Goal: Task Accomplishment & Management: Manage account settings

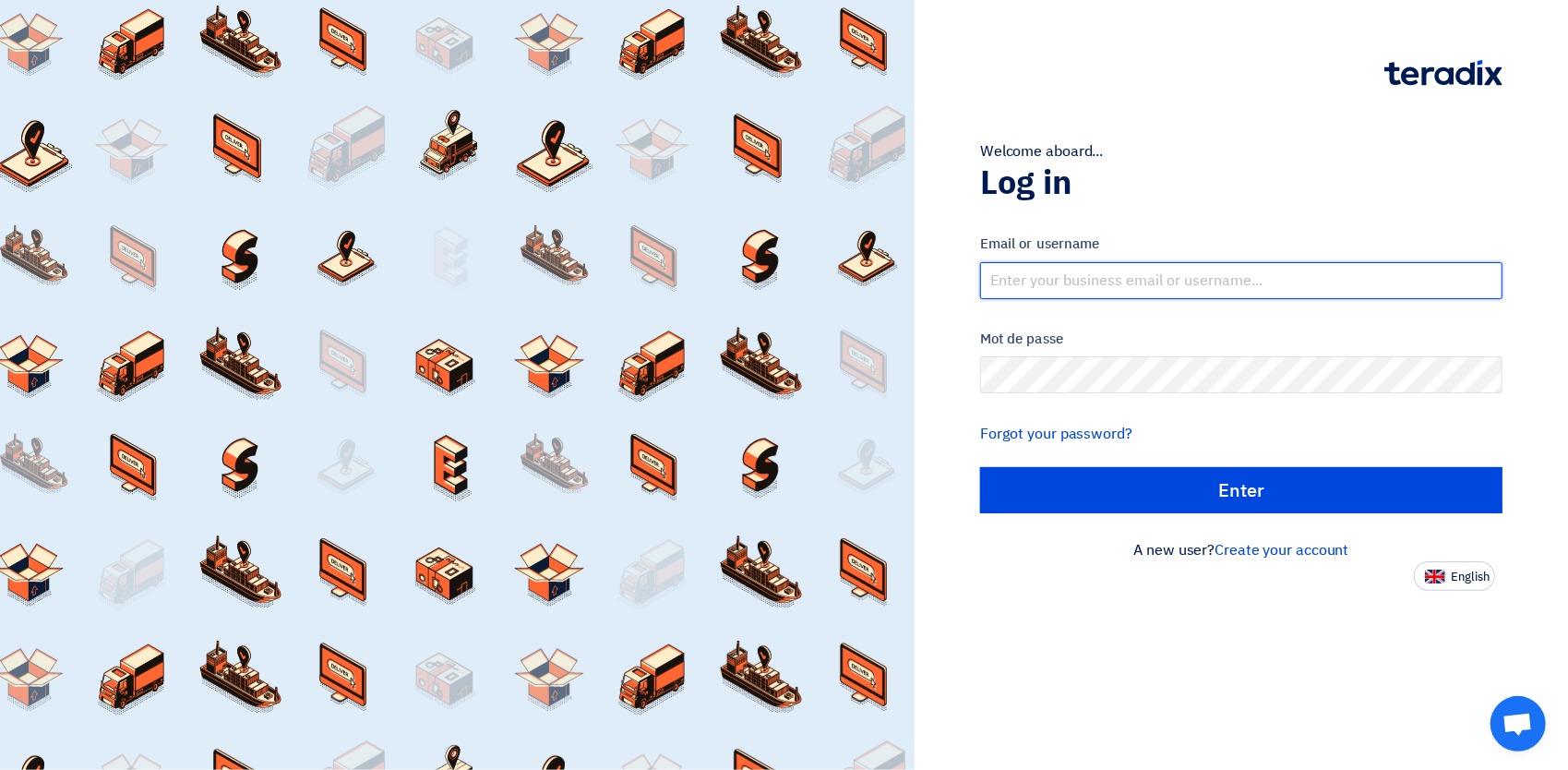
click at [1047, 283] on input "text" at bounding box center [1241, 280] width 522 height 37
type input "mhk@ritco.sa.com"
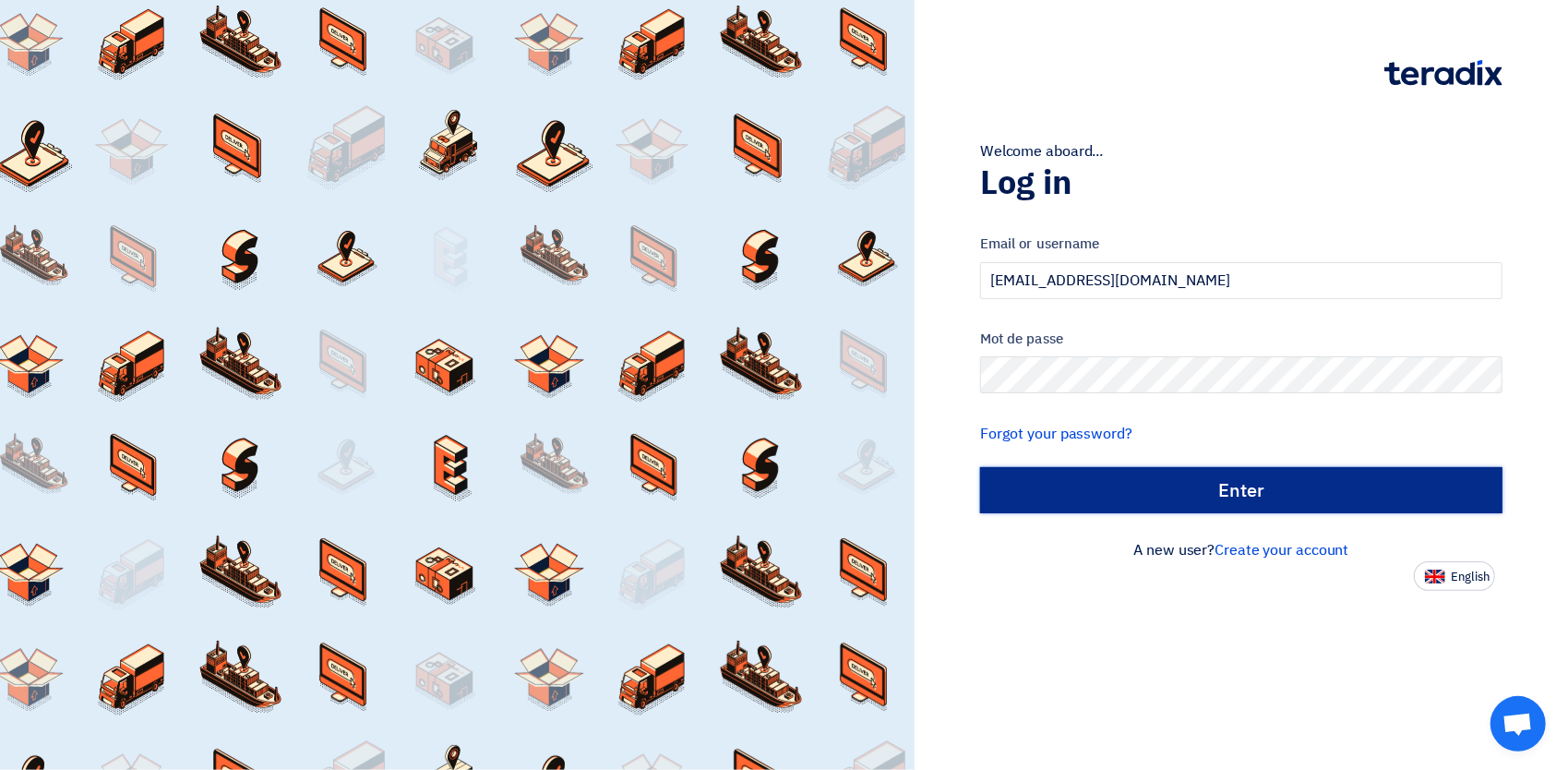
click at [1200, 484] on input "الدخول" at bounding box center [1241, 491] width 522 height 46
type input "Sign in"
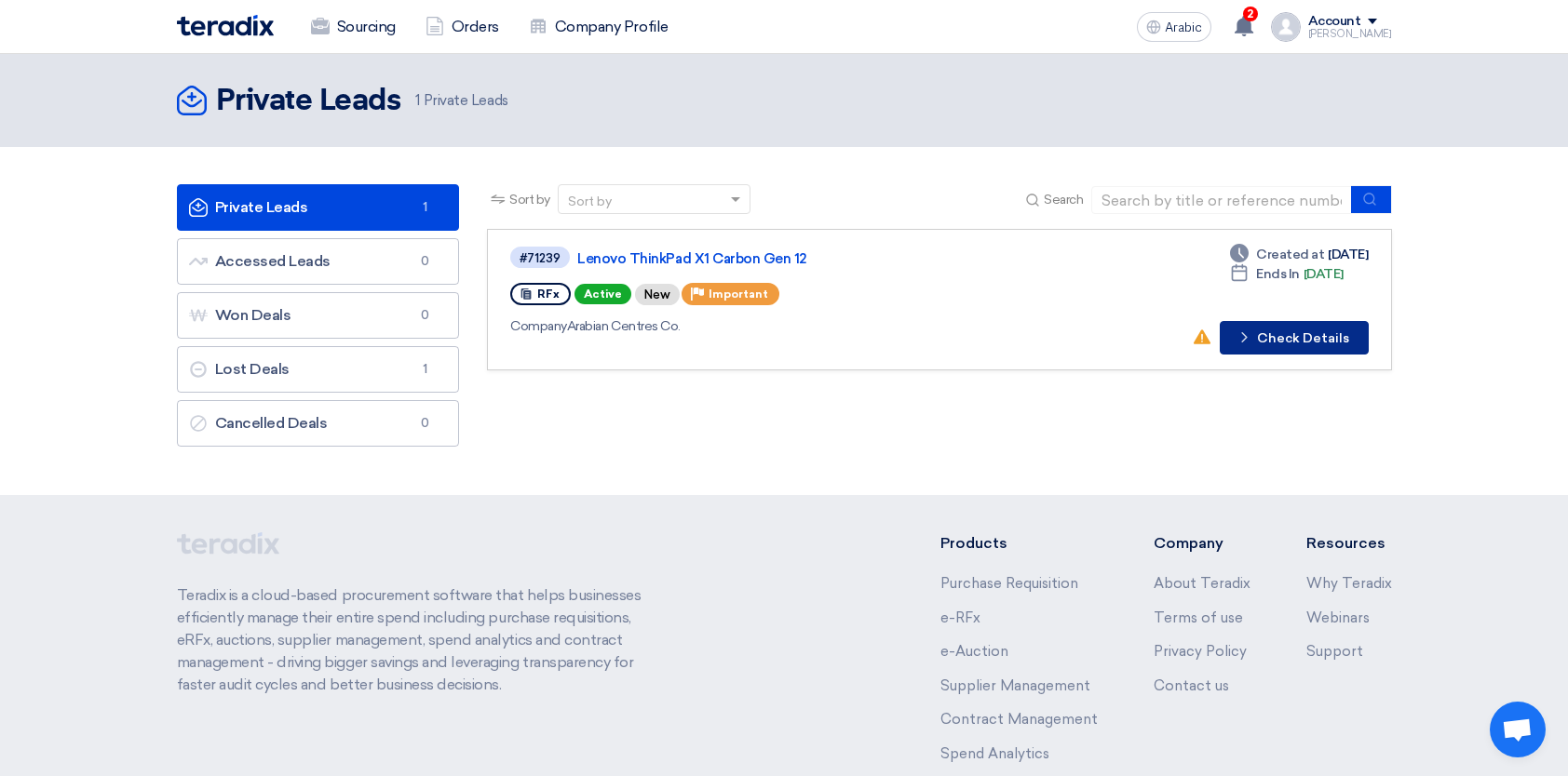
click at [1272, 327] on button "Check details Check Details" at bounding box center [1293, 338] width 149 height 33
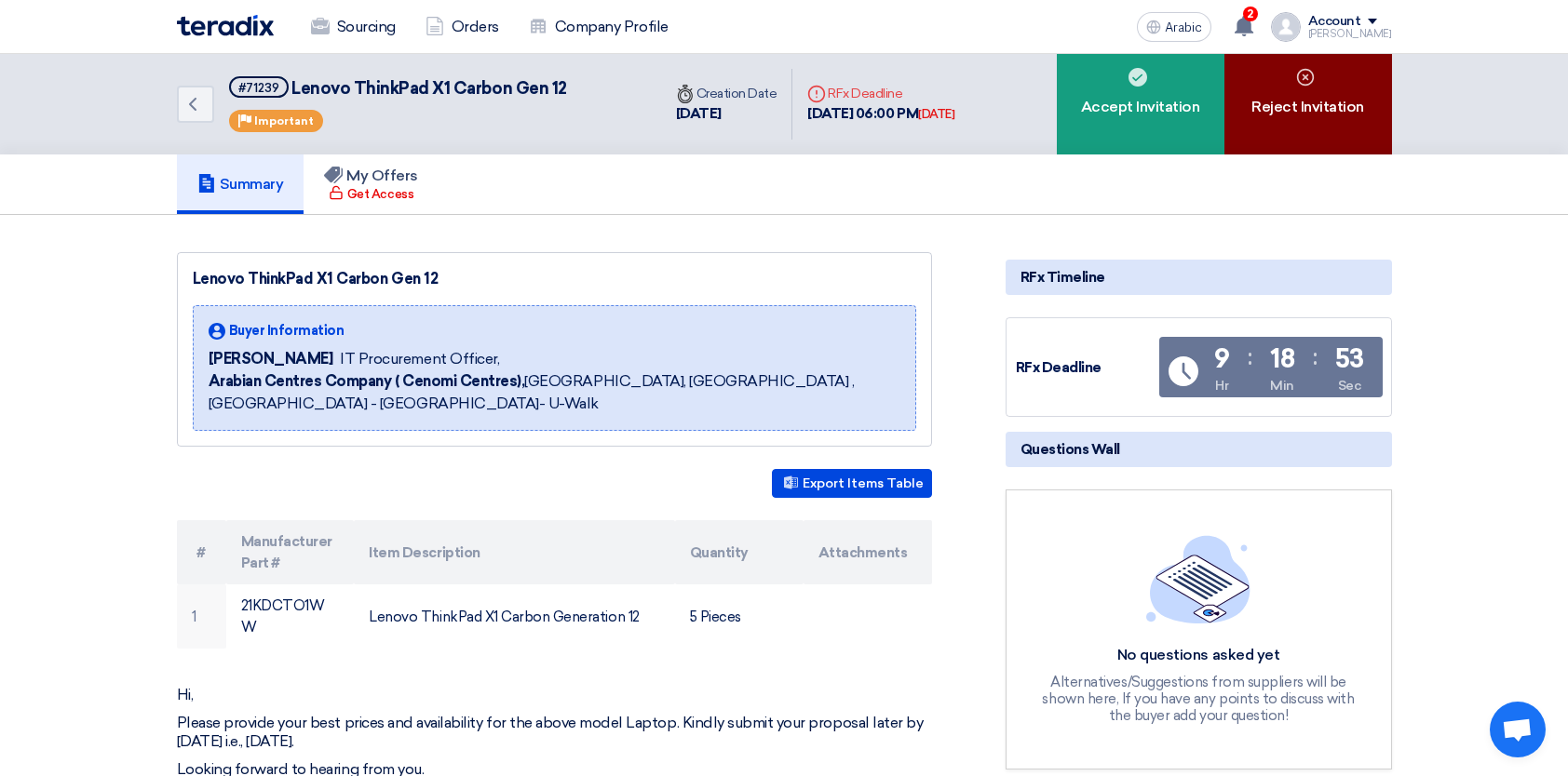
click at [1286, 102] on font "Reject Invitation" at bounding box center [1308, 106] width 113 height 22
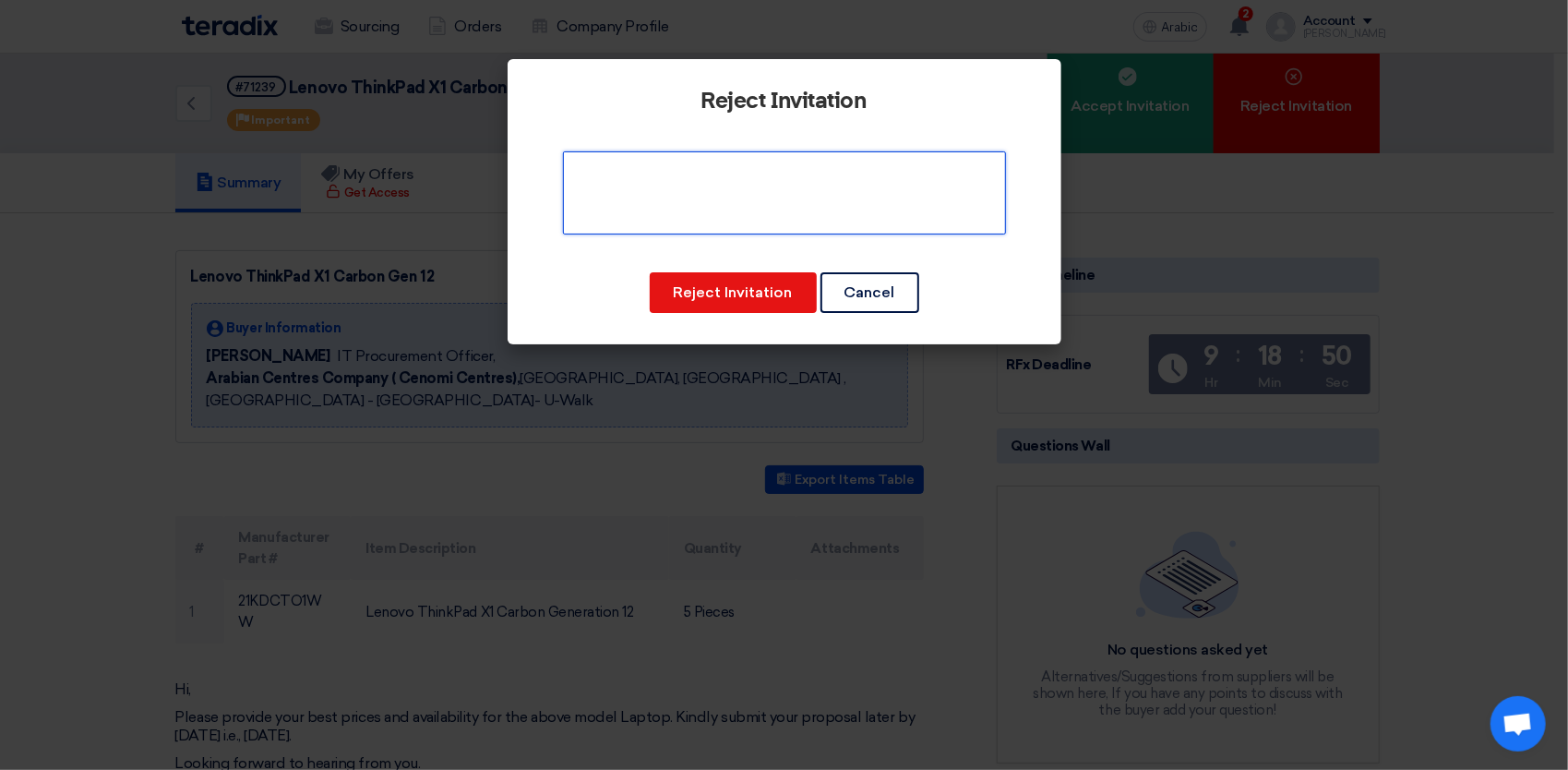
click at [745, 199] on textarea at bounding box center [784, 193] width 443 height 83
type textarea "Requested part number is not available"
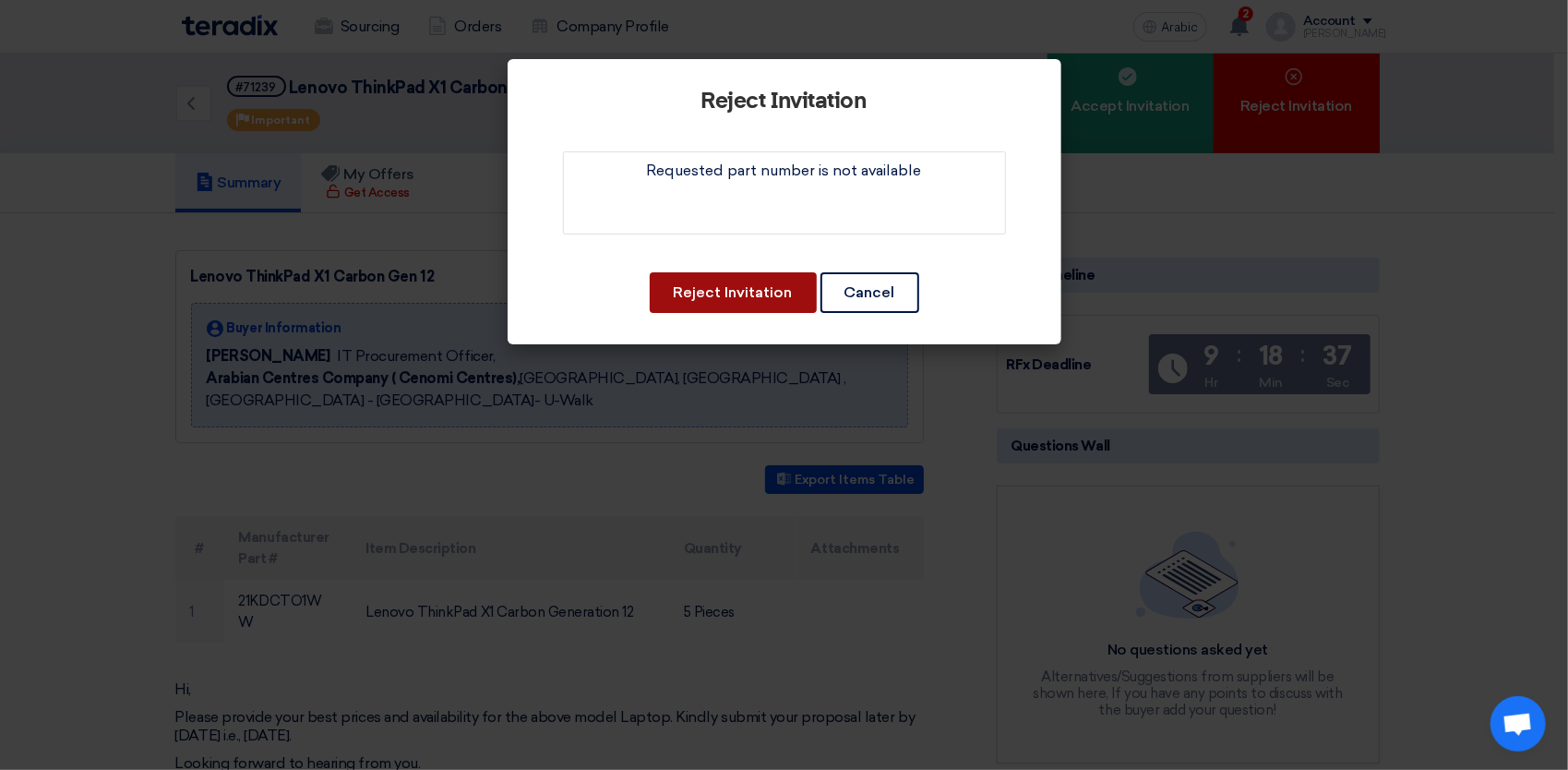
click at [746, 299] on button "Reject Invitation" at bounding box center [733, 293] width 167 height 41
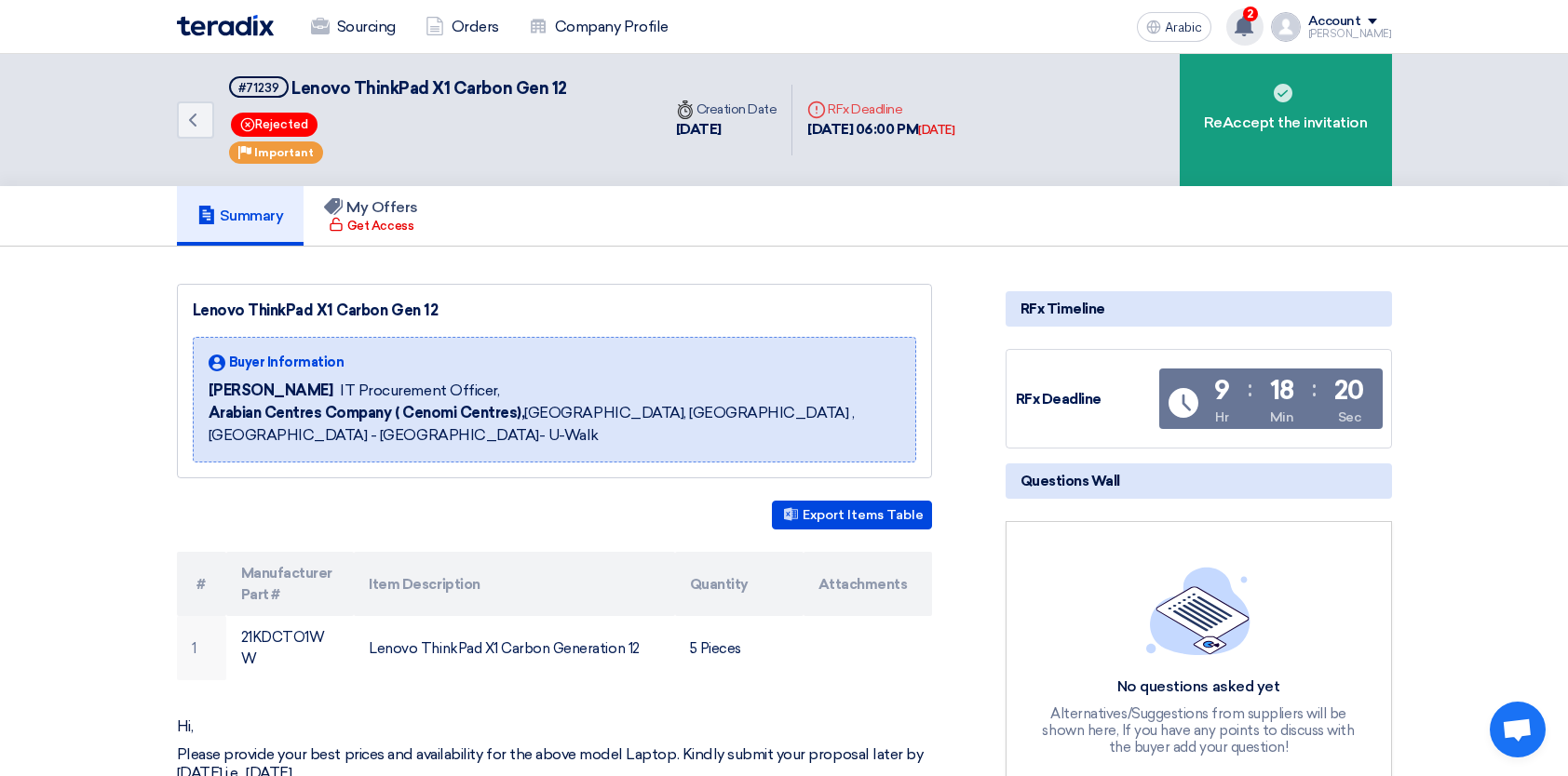
click at [1253, 22] on use at bounding box center [1244, 25] width 19 height 20
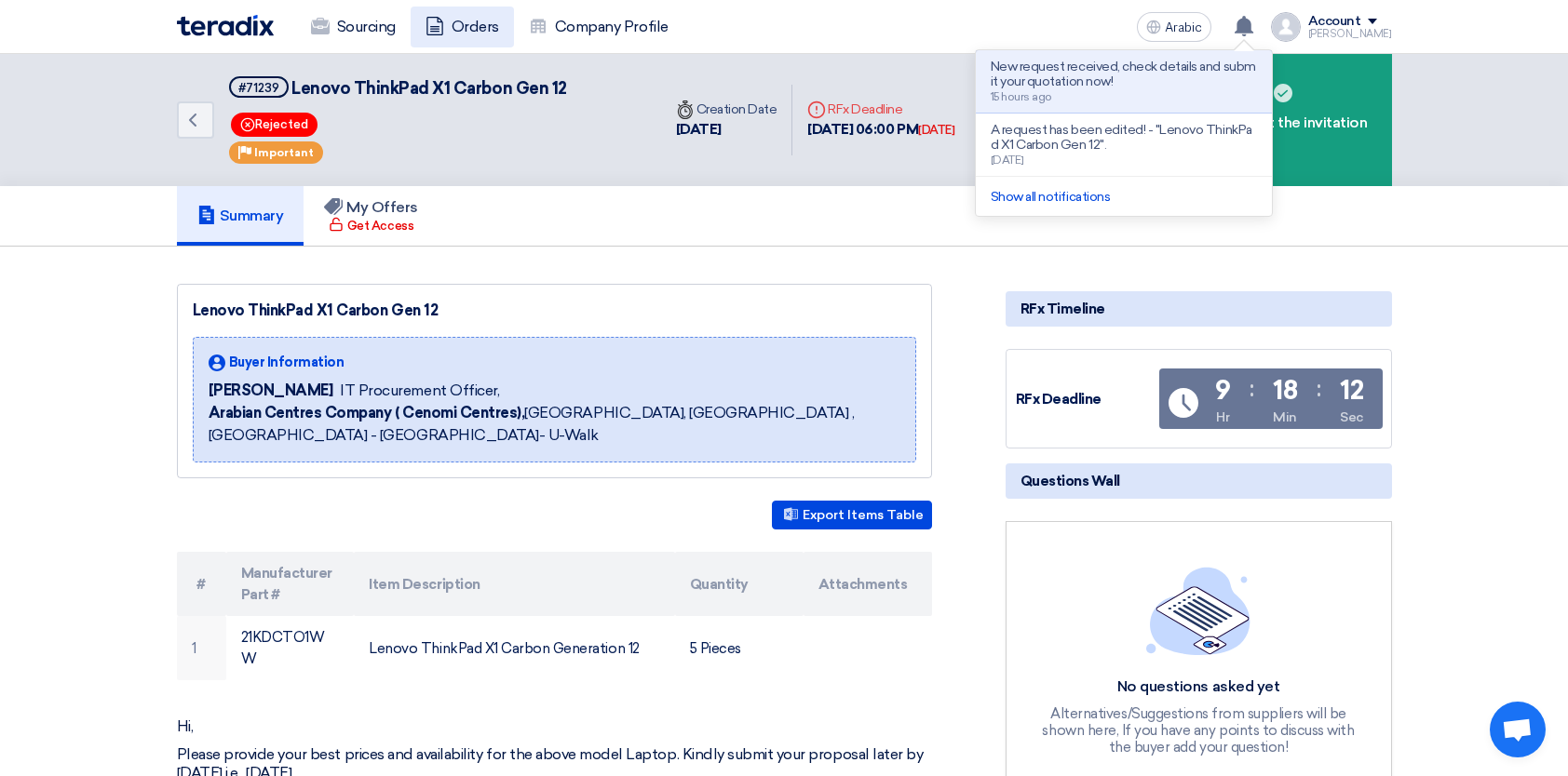
click at [480, 28] on font "Orders" at bounding box center [475, 26] width 48 height 22
